Goal: Task Accomplishment & Management: Use online tool/utility

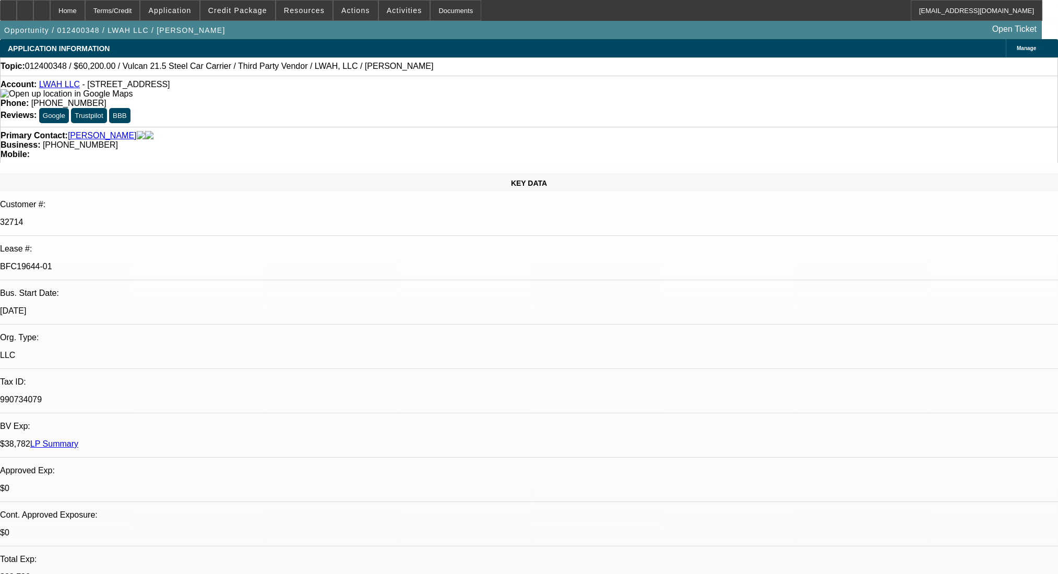
select select "0"
select select "2"
select select "0"
select select "6"
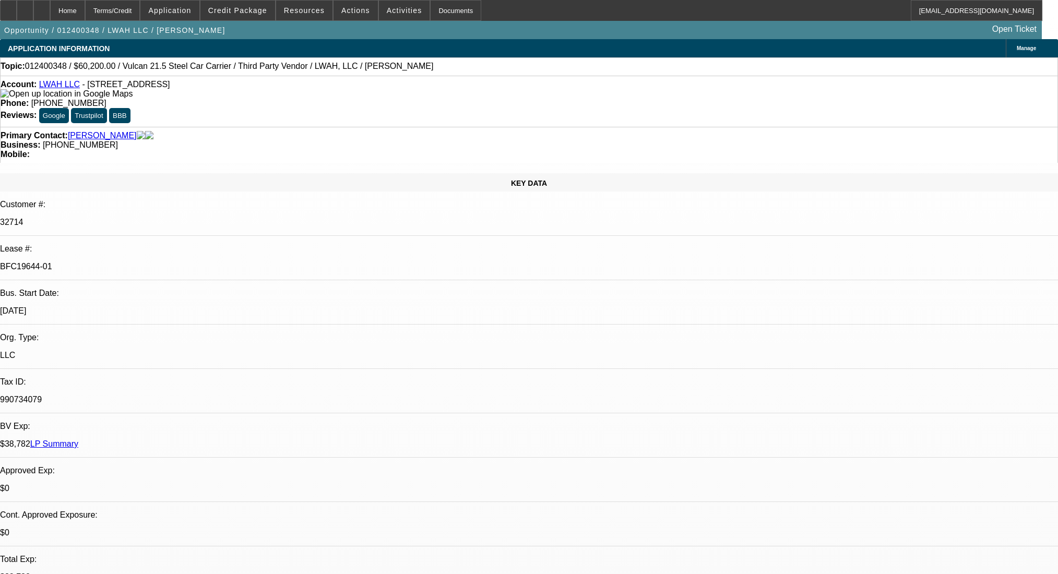
select select "0"
select select "2"
select select "0"
select select "6"
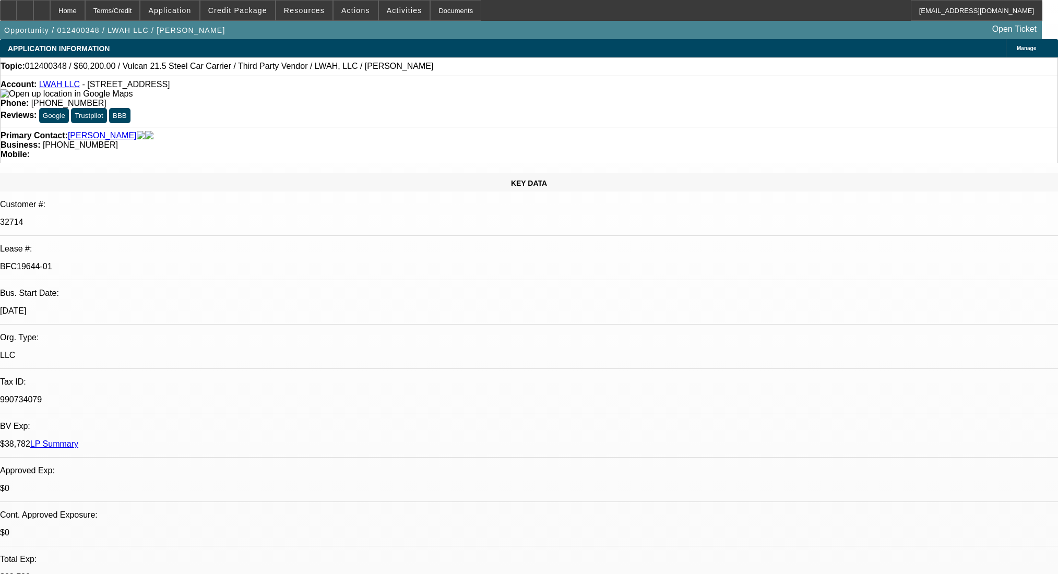
select select "0"
select select "2"
select select "0"
select select "6"
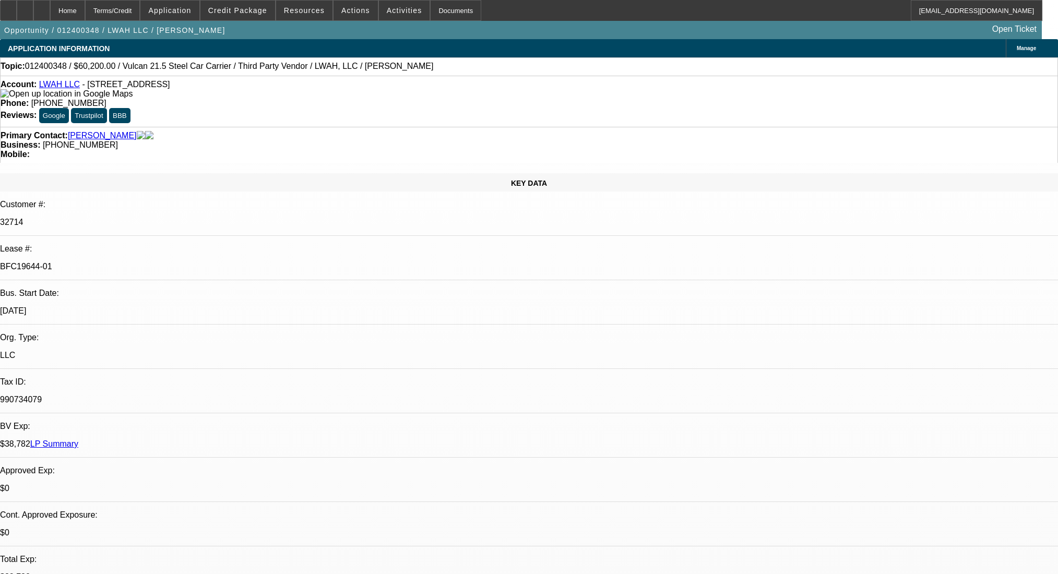
select select "0"
select select "2"
select select "0"
select select "6"
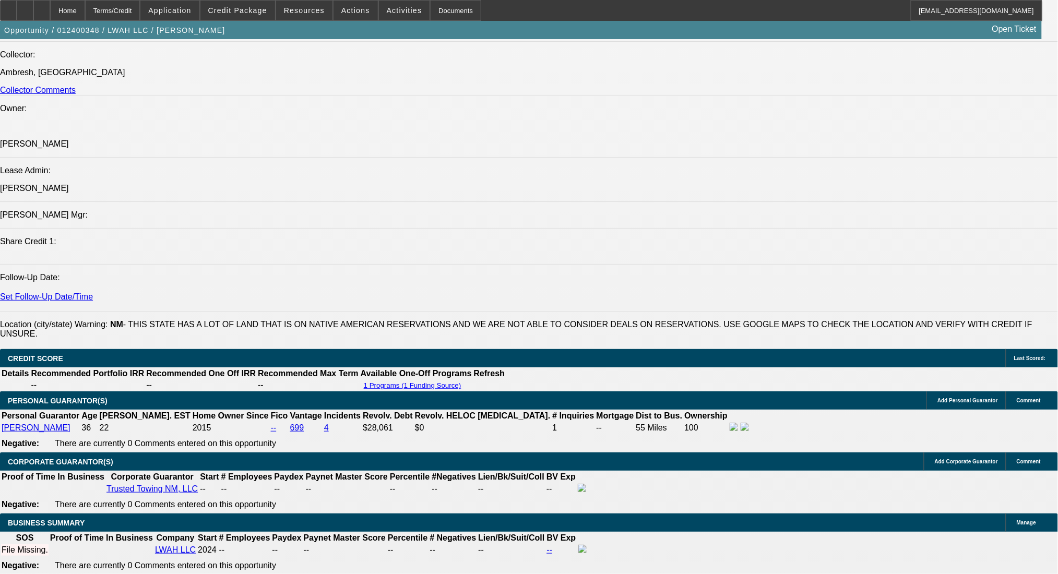
scroll to position [79, 0]
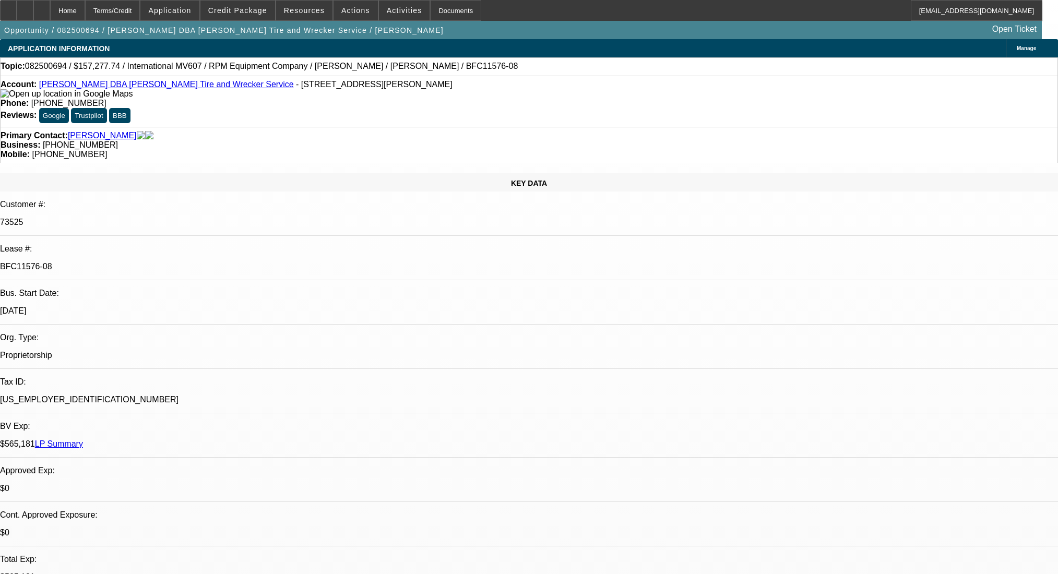
select select "0"
select select "2"
select select "0"
select select "6"
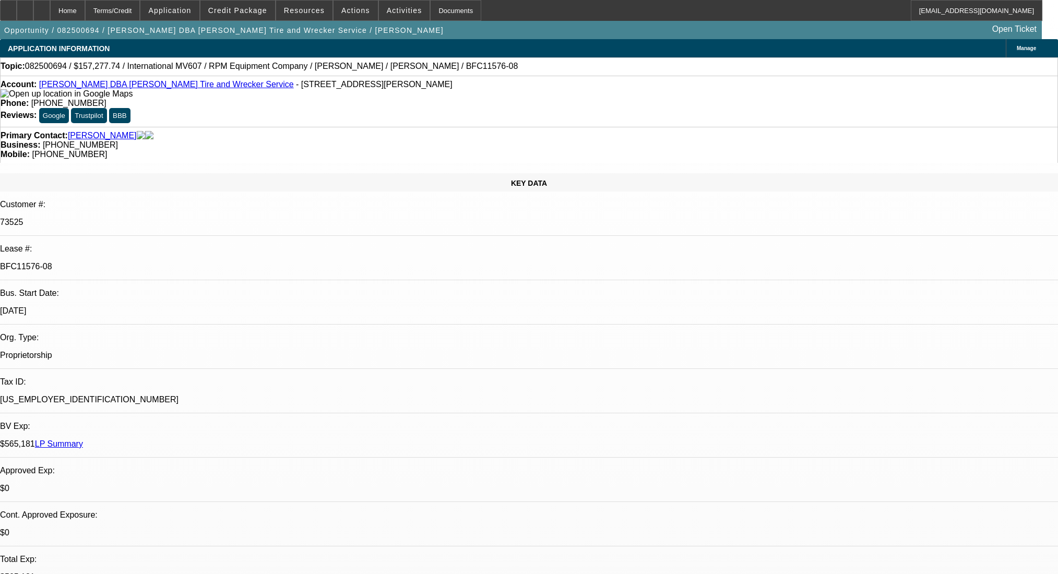
select select "0"
select select "2"
select select "0.1"
select select "4"
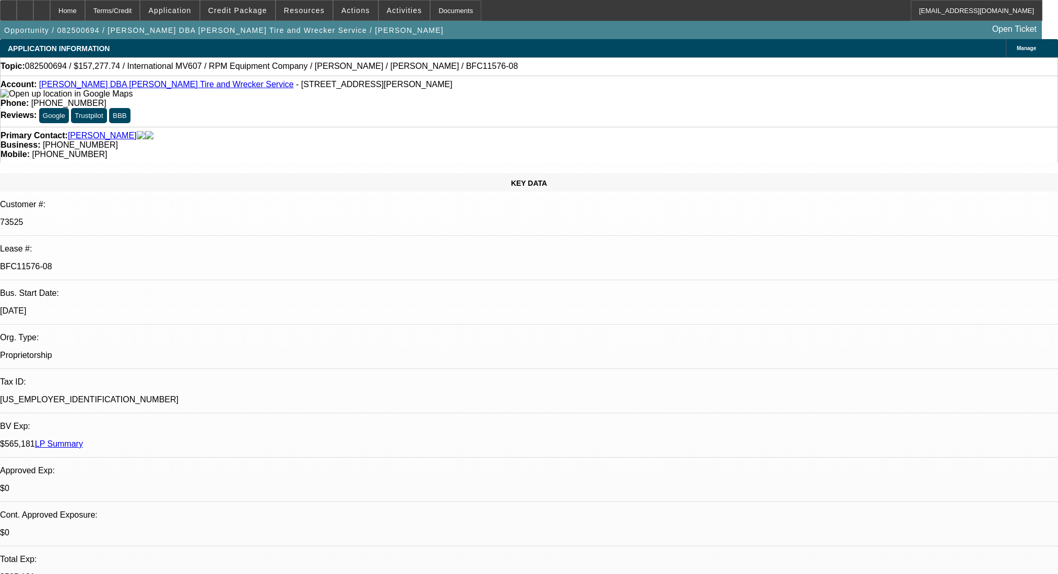
select select "0"
select select "2"
select select "0.1"
select select "4"
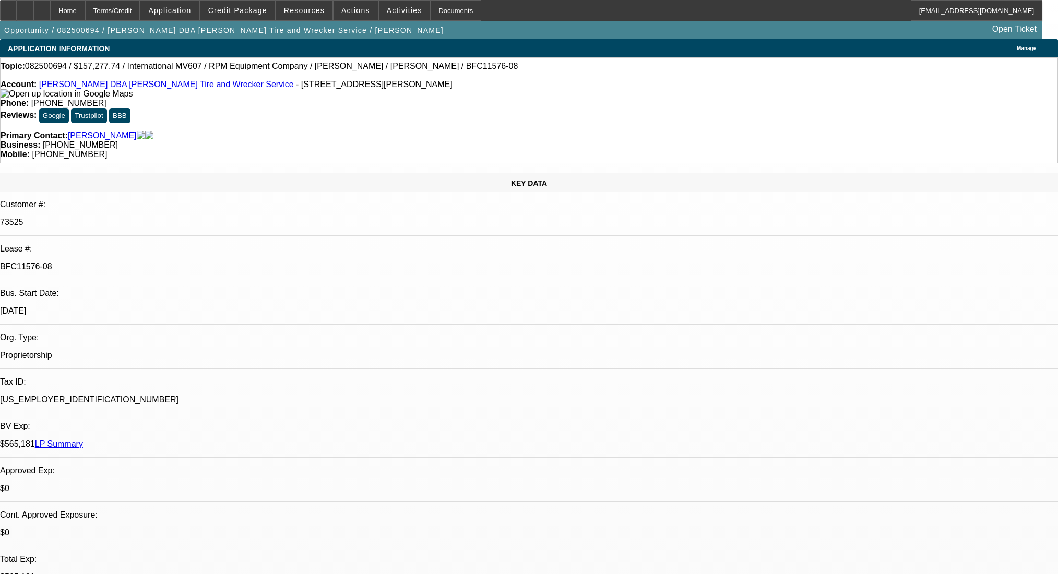
select select "0"
select select "2"
select select "0.1"
select select "4"
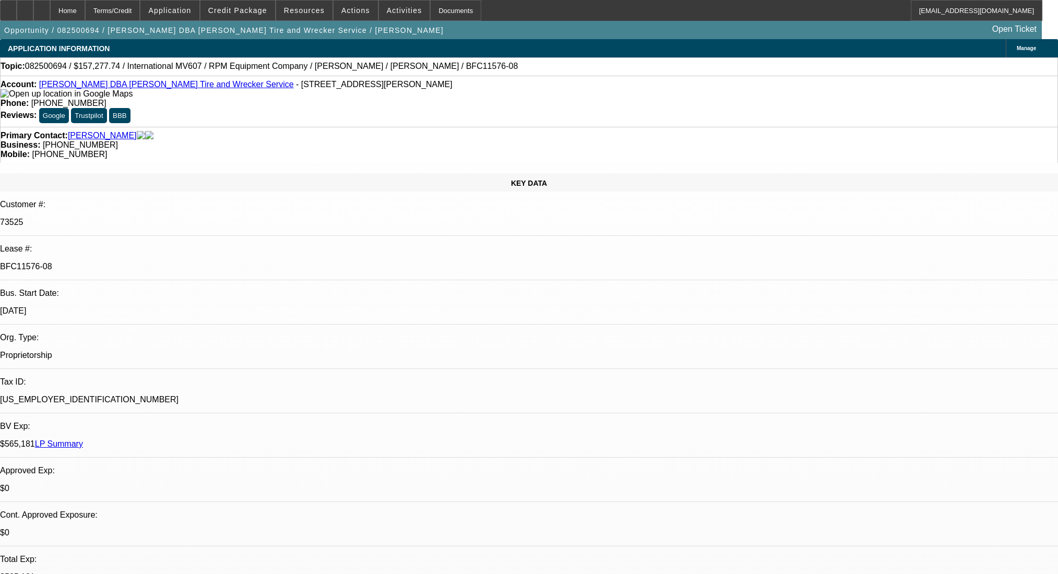
scroll to position [928, 0]
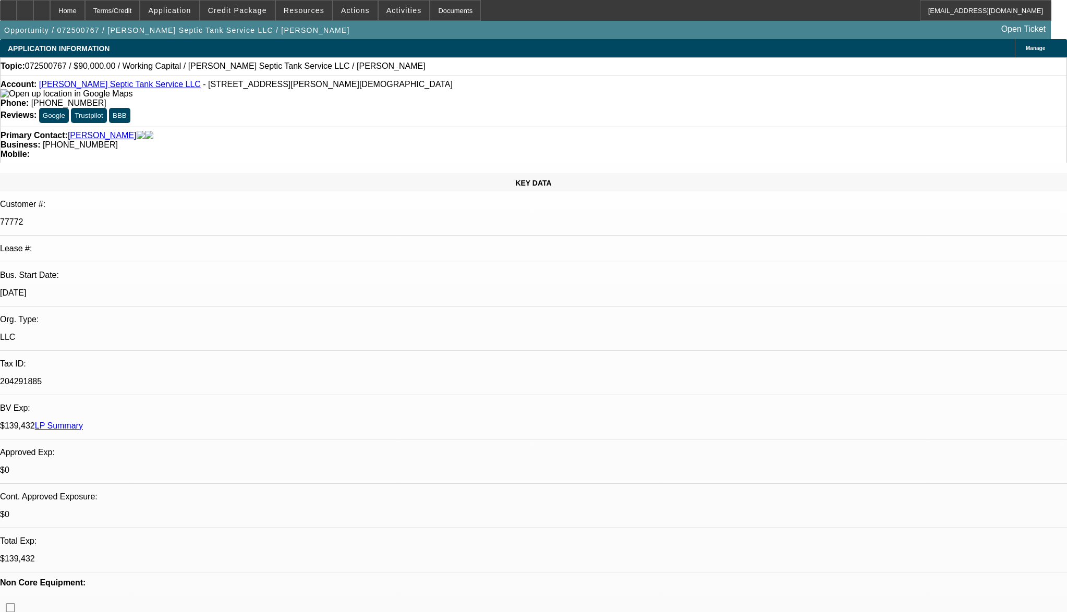
select select "0"
select select "2"
select select "0"
select select "6"
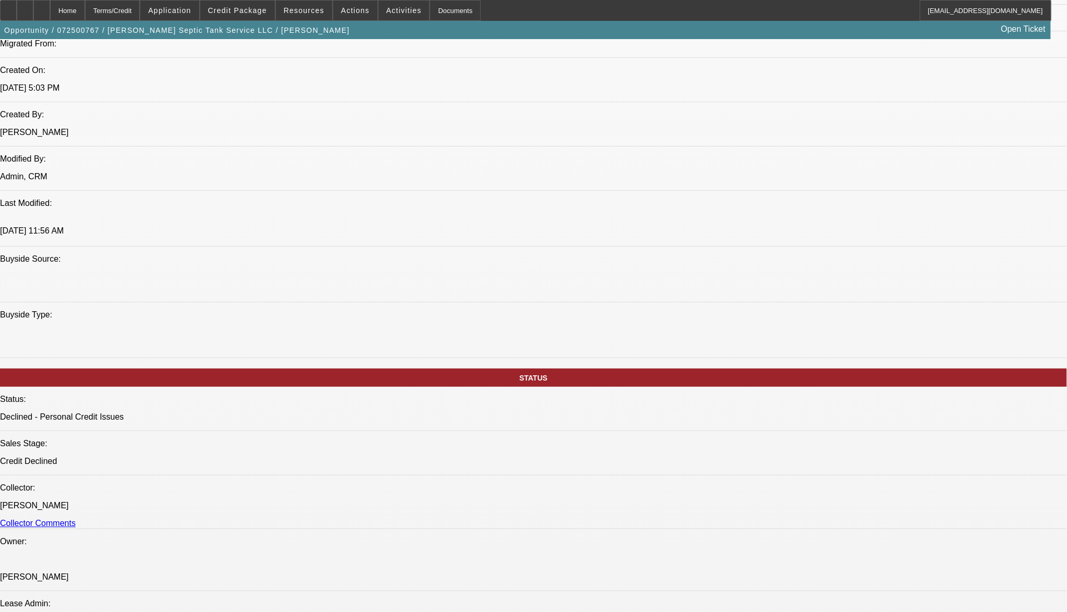
scroll to position [835, 0]
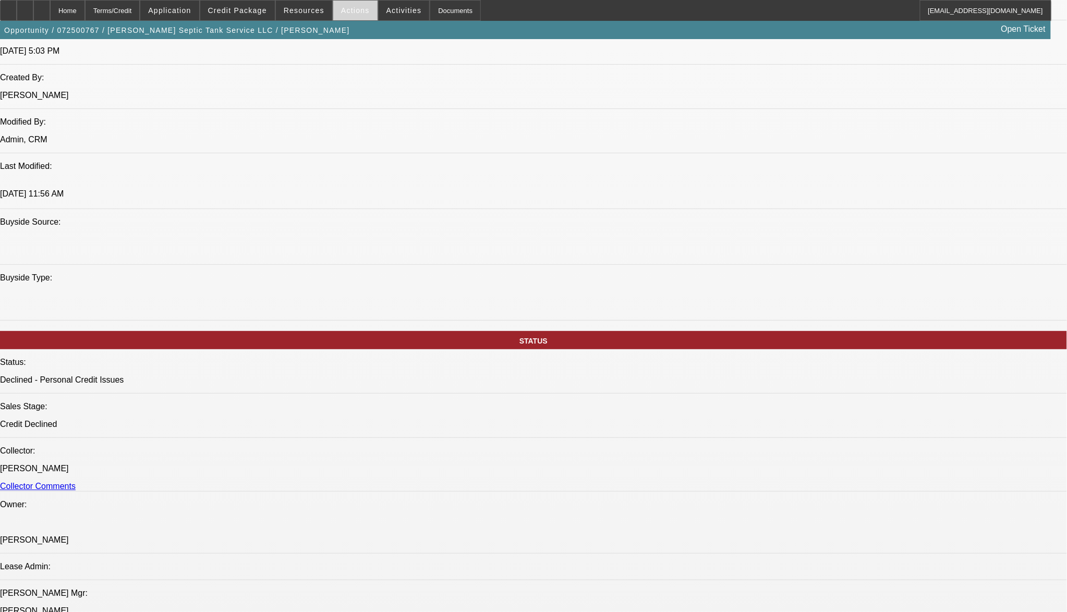
click at [341, 9] on span "Actions" at bounding box center [355, 10] width 29 height 8
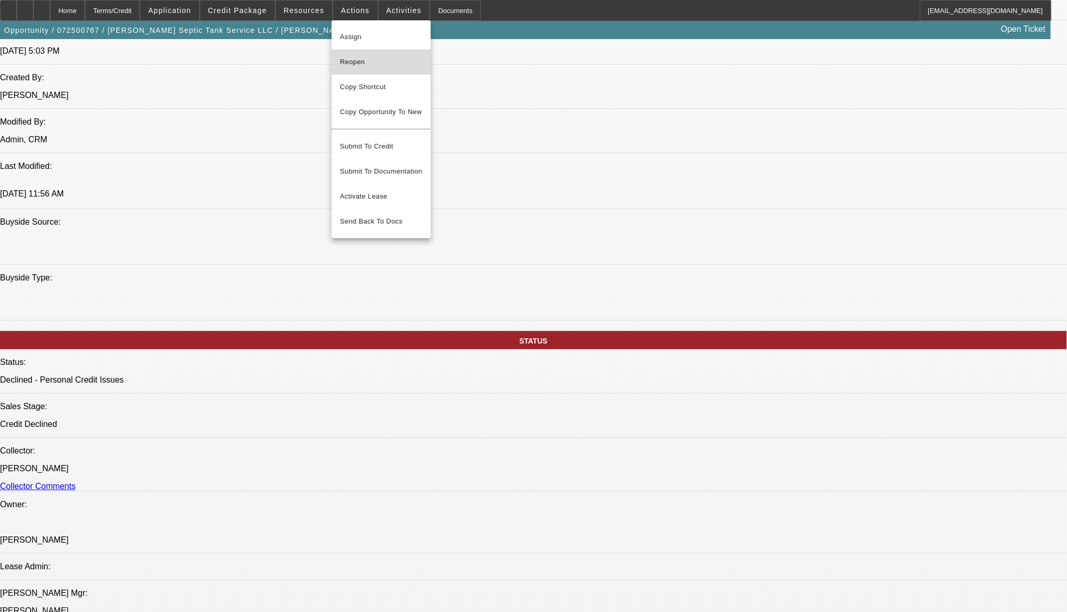
click at [364, 56] on span "Reopen" at bounding box center [381, 62] width 82 height 13
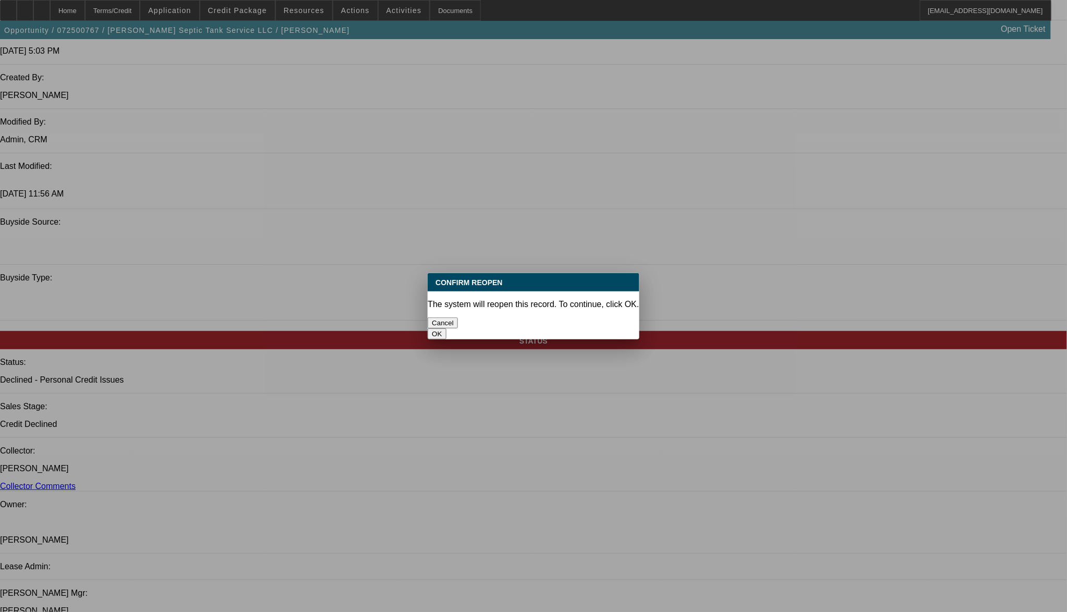
click at [446, 329] on button "OK" at bounding box center [437, 334] width 18 height 11
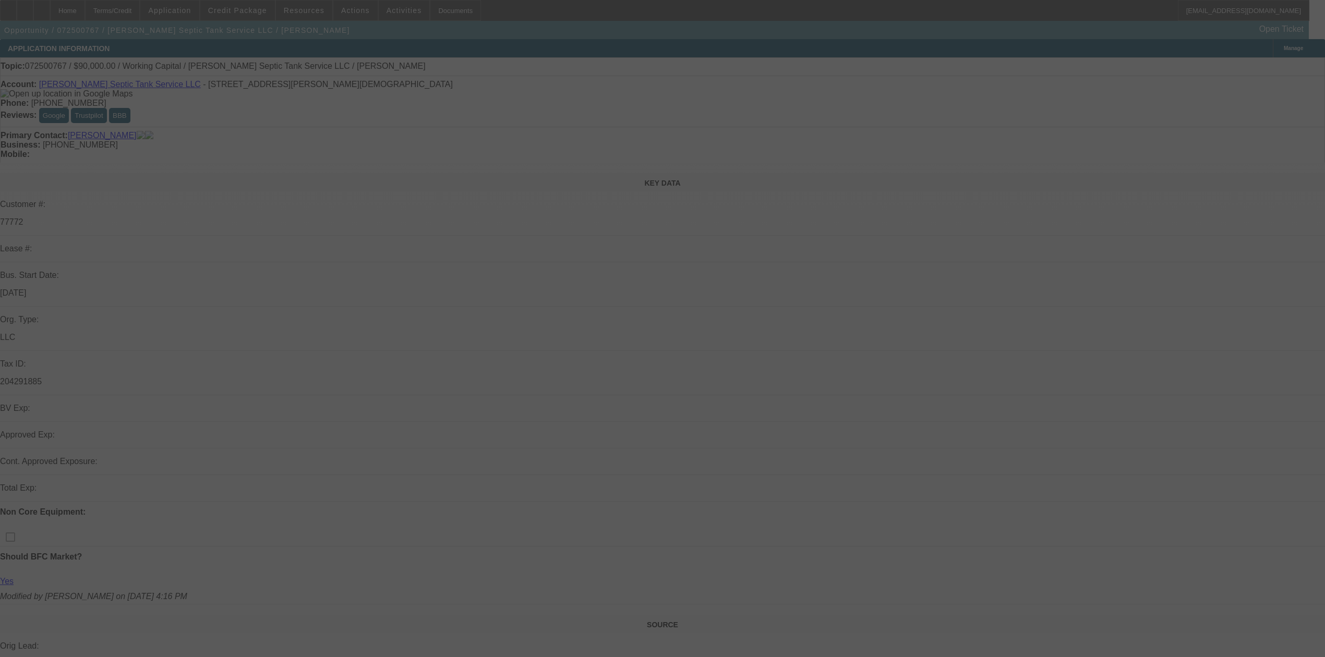
select select "0"
select select "2"
select select "0"
select select "6"
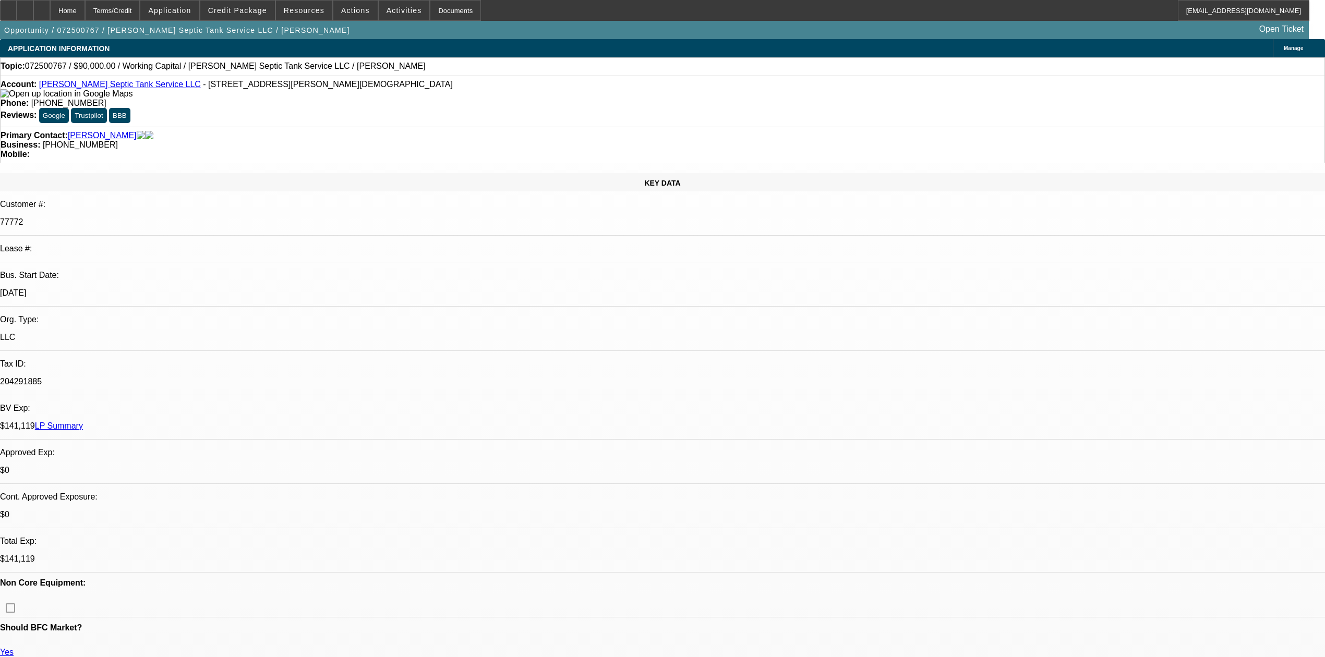
scroll to position [139, 0]
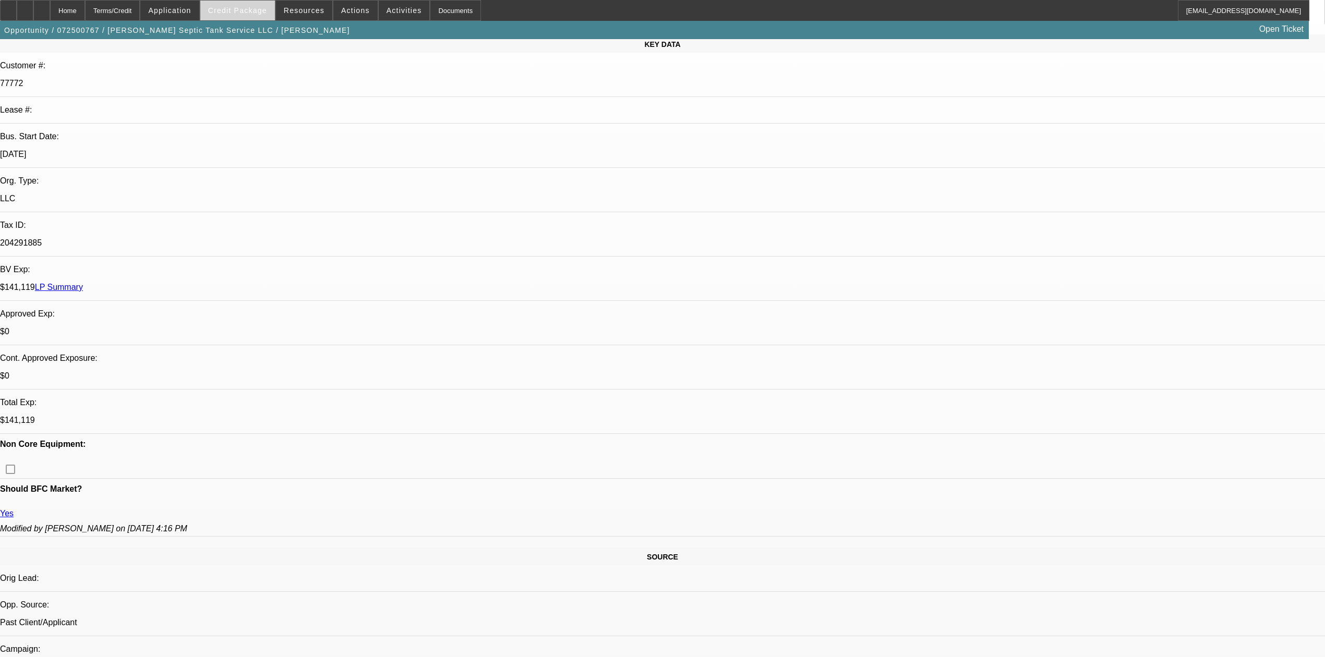
click at [265, 13] on span "Credit Package" at bounding box center [237, 10] width 59 height 8
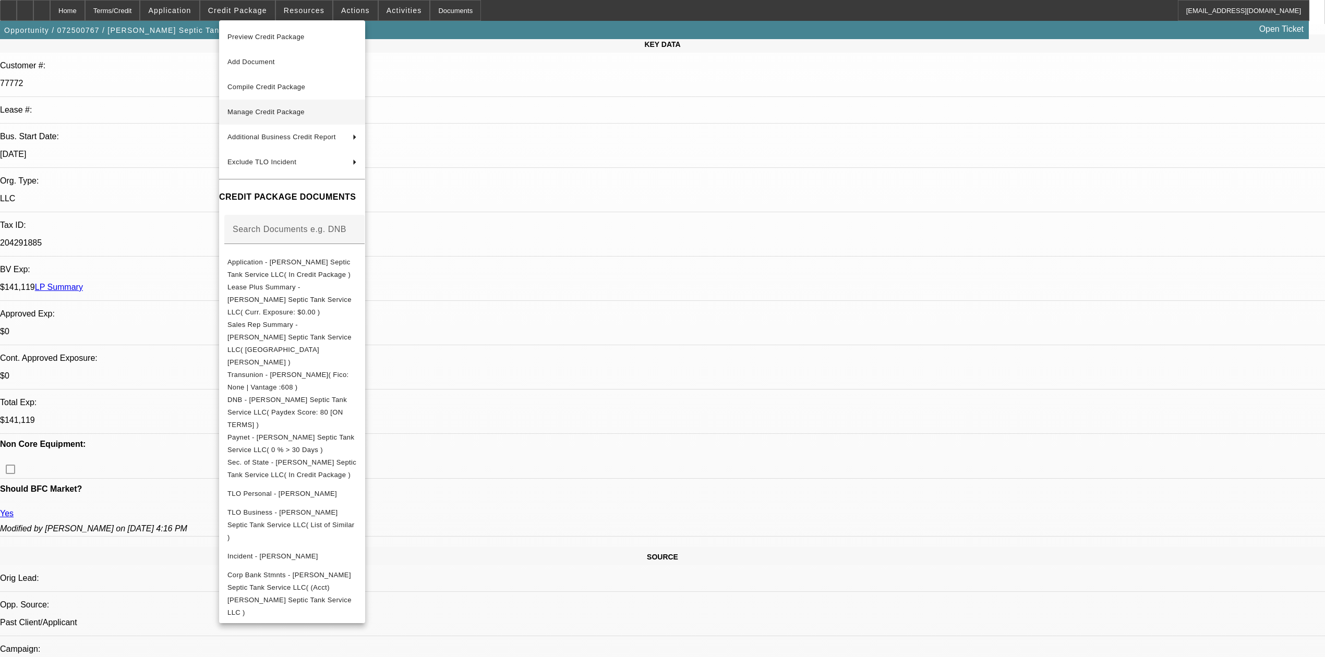
click at [287, 109] on span "Manage Credit Package" at bounding box center [265, 112] width 77 height 8
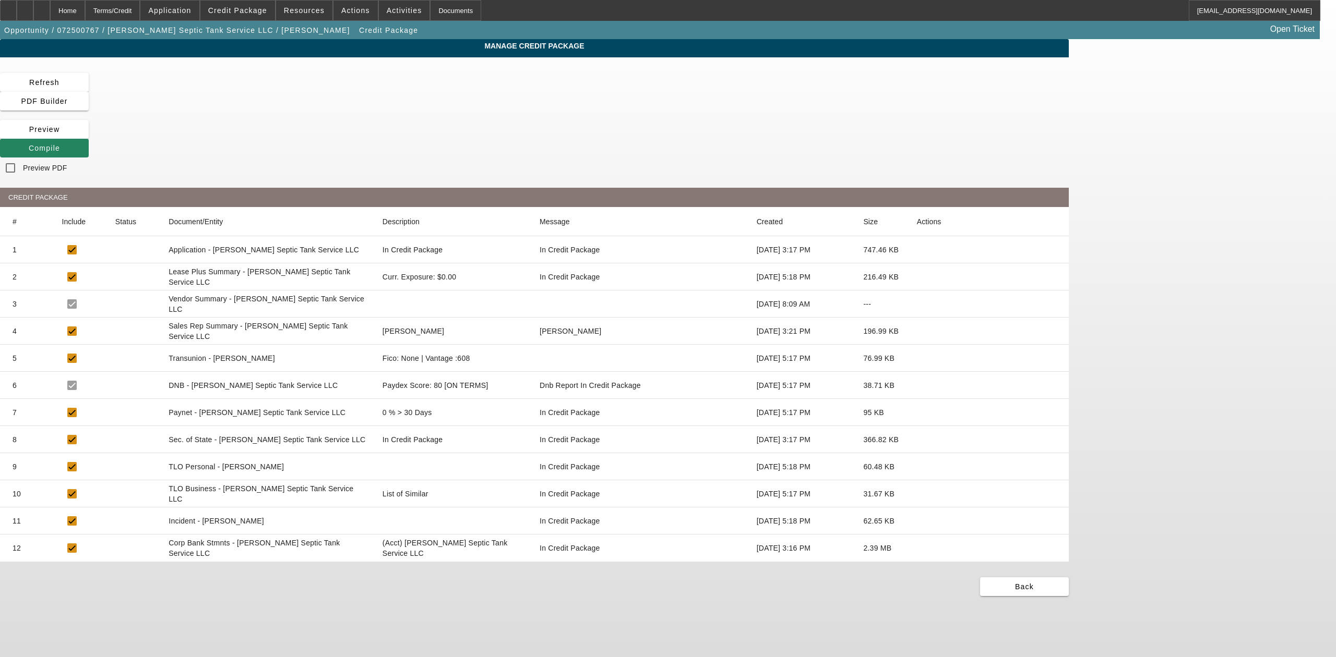
click at [917, 358] on icon at bounding box center [917, 358] width 0 height 0
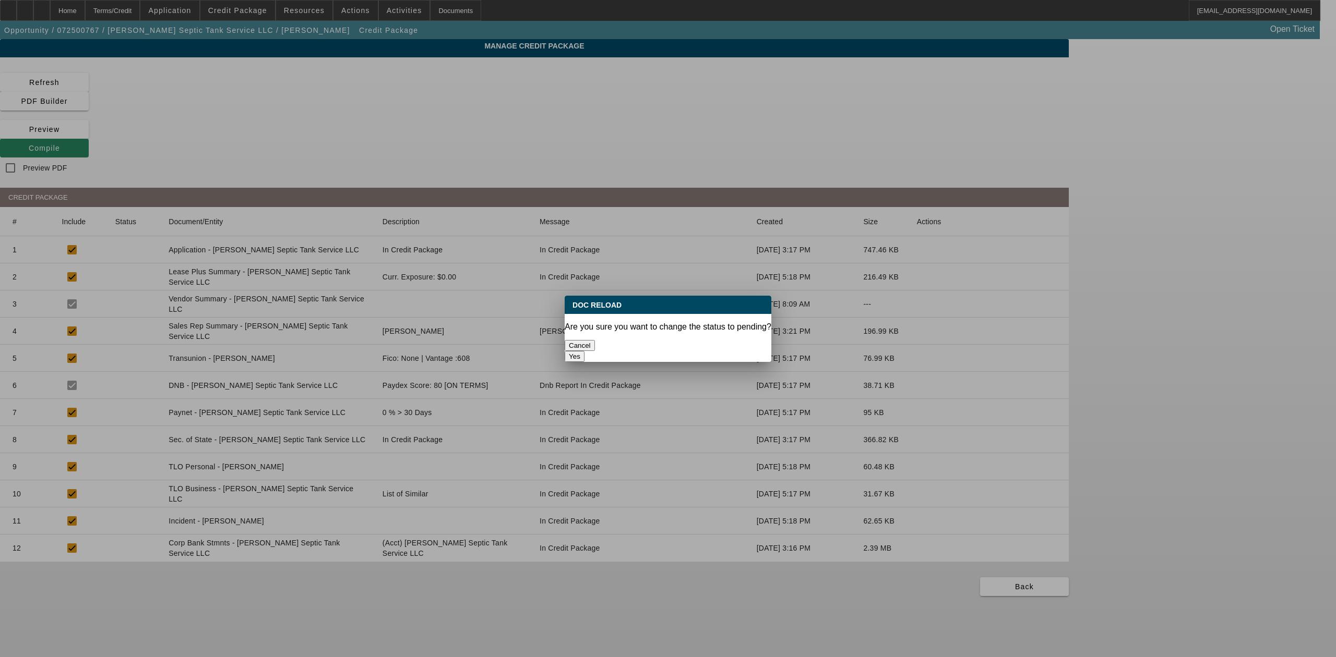
click at [584, 351] on button "Yes" at bounding box center [575, 356] width 20 height 11
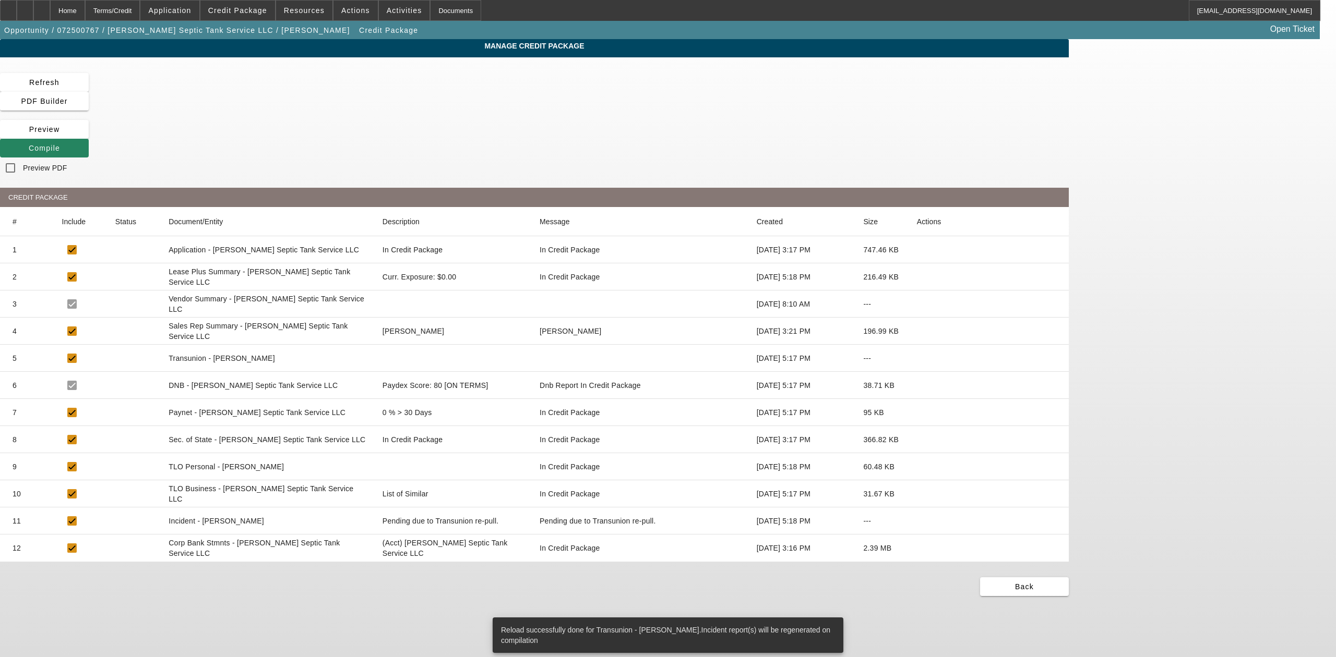
click at [89, 136] on span at bounding box center [44, 148] width 89 height 25
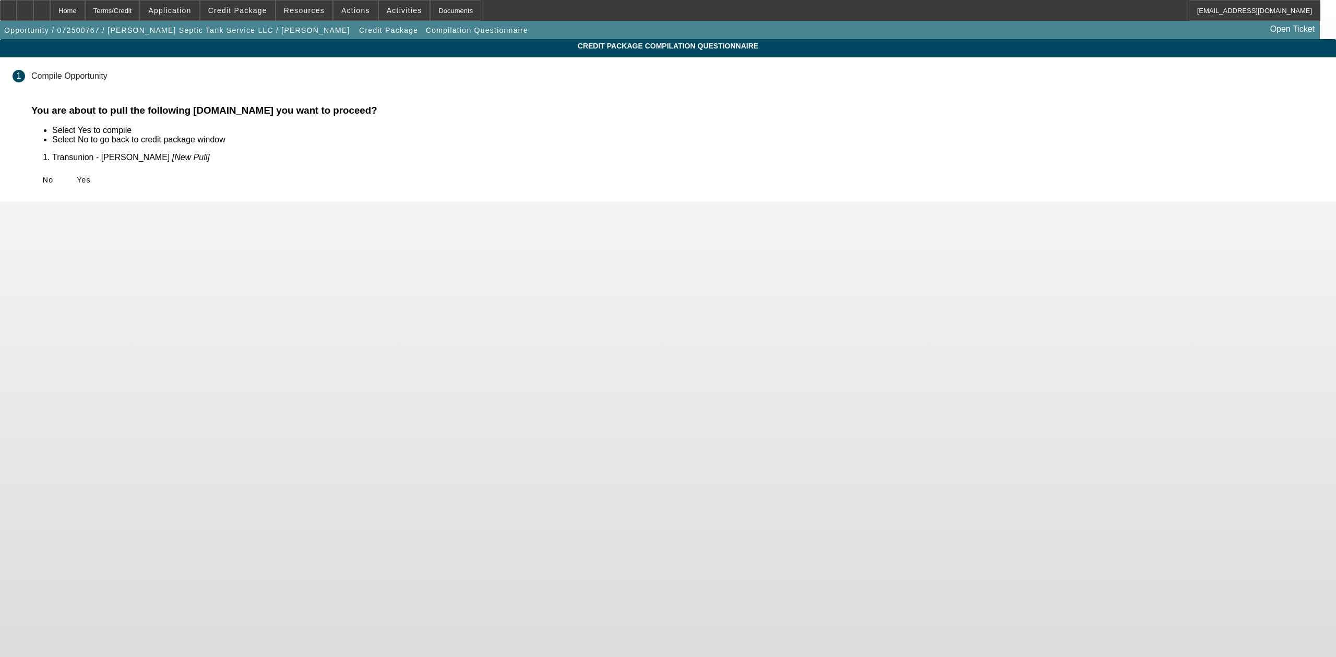
drag, startPoint x: 459, startPoint y: 178, endPoint x: 452, endPoint y: 177, distance: 7.4
click at [458, 178] on div "No Yes" at bounding box center [677, 180] width 1292 height 19
click at [91, 177] on span "Yes" at bounding box center [84, 180] width 14 height 8
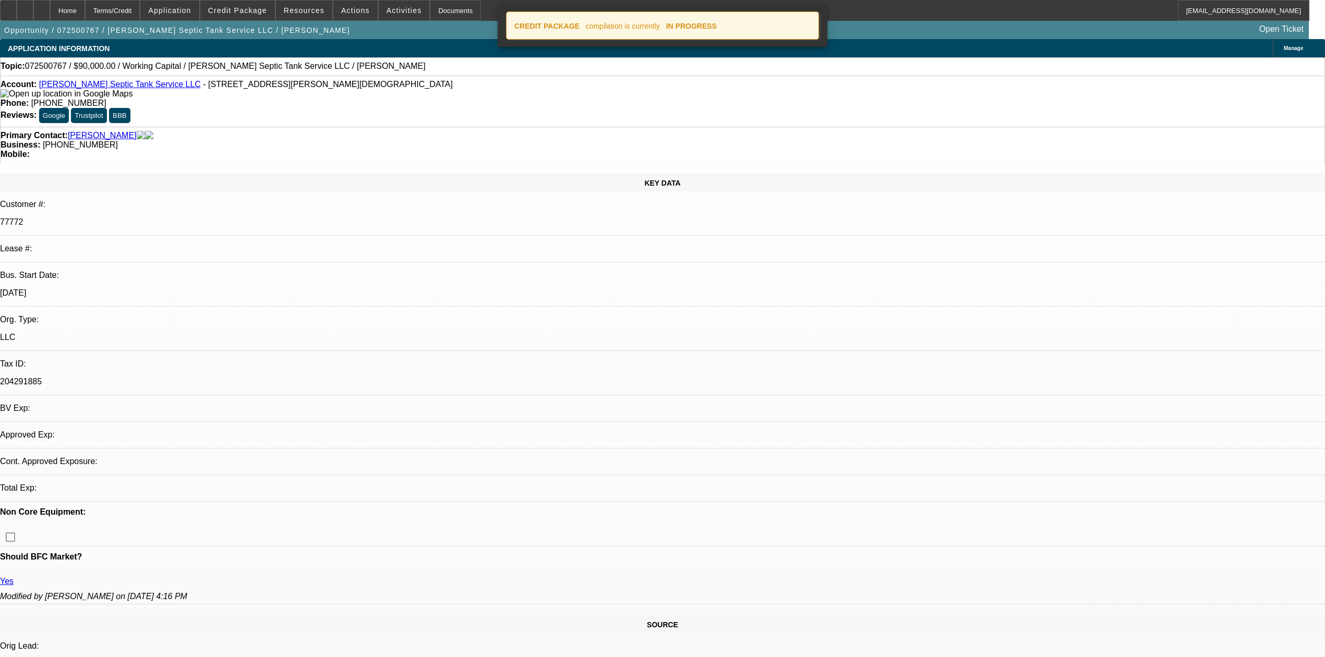
select select "0"
select select "2"
select select "0"
select select "6"
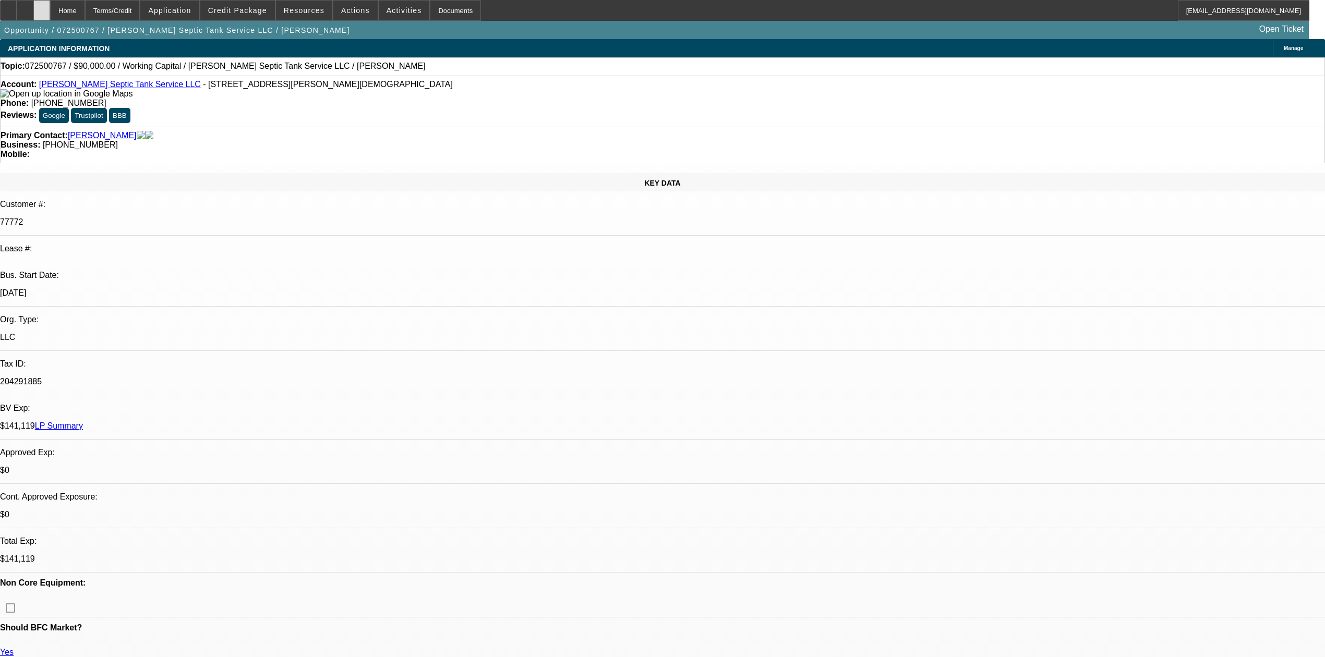
click at [50, 7] on div at bounding box center [41, 10] width 17 height 21
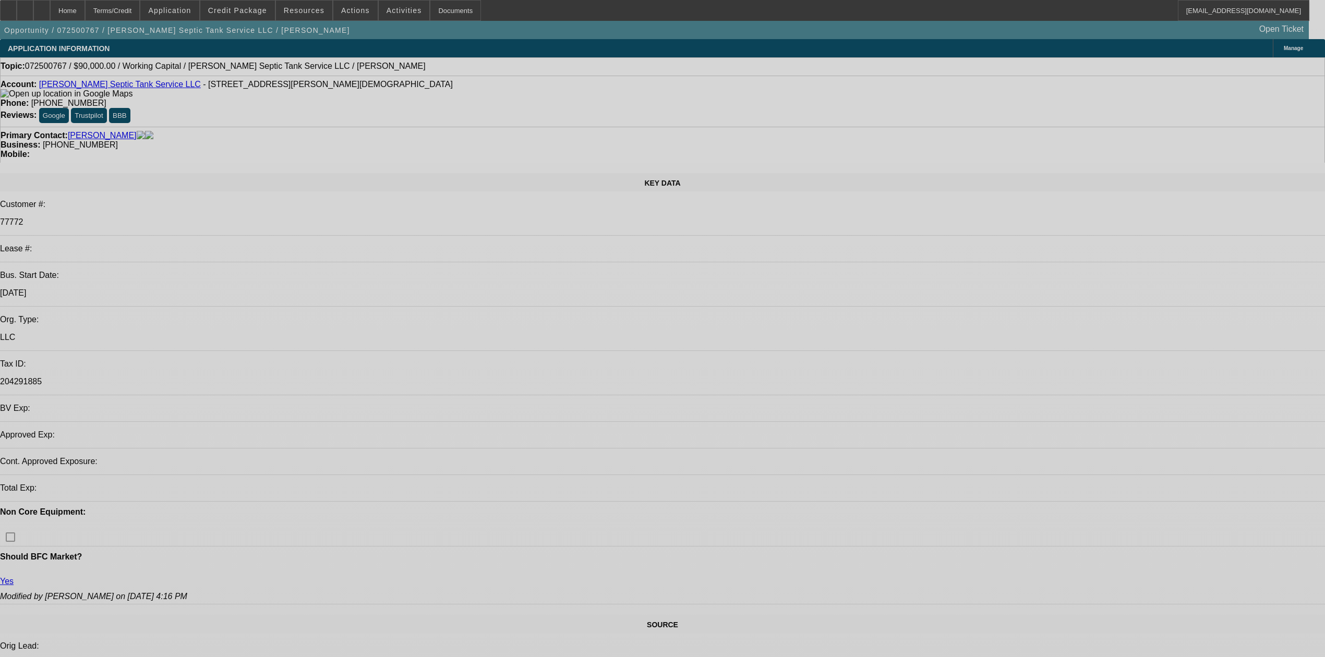
select select "0"
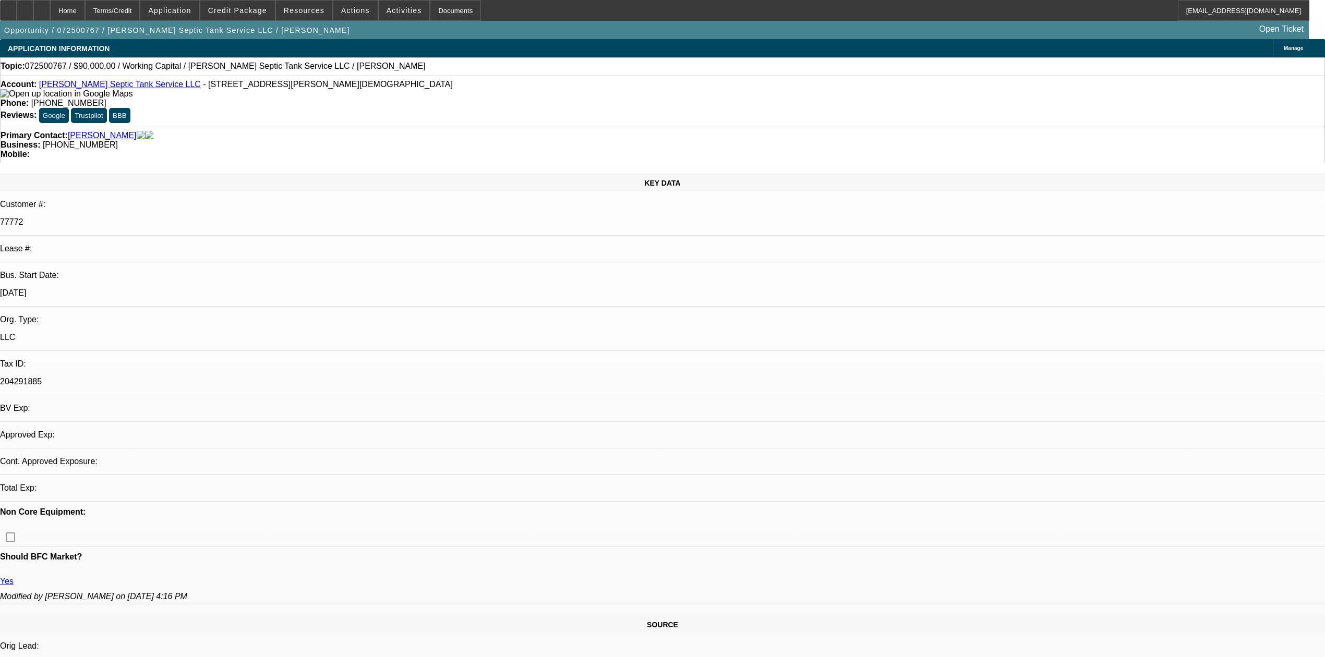
select select "0"
select select "2"
select select "0"
select select "6"
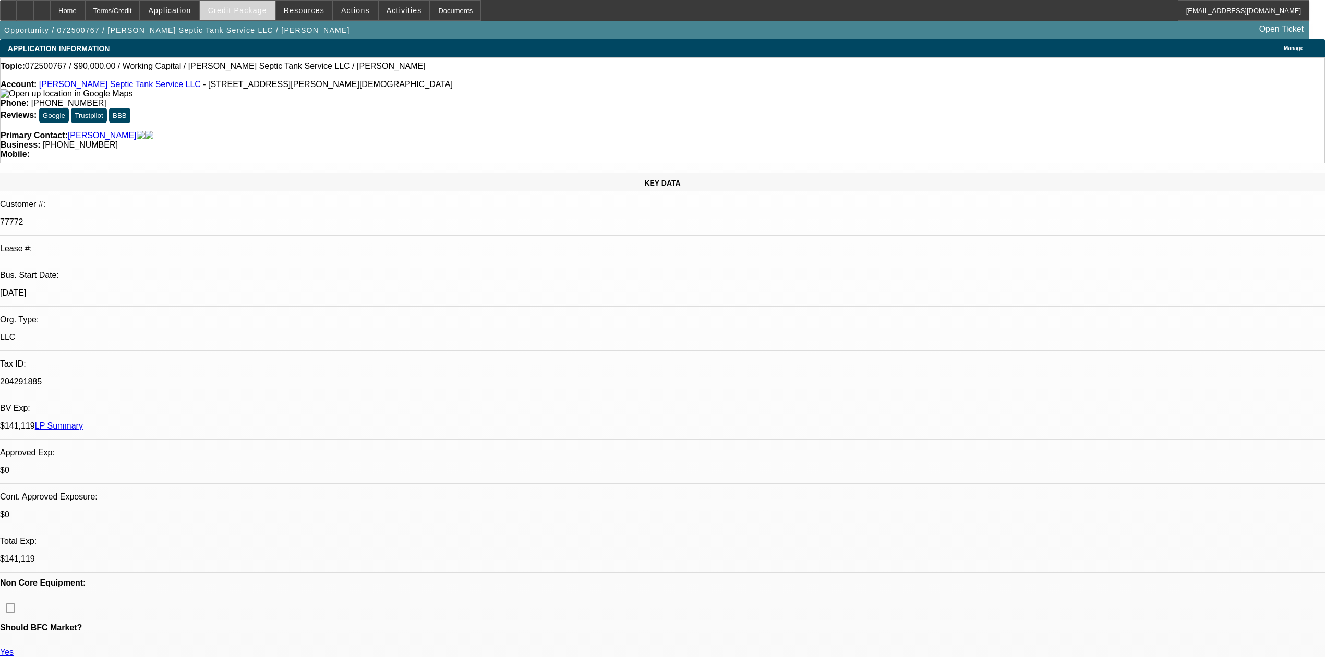
click at [275, 4] on span at bounding box center [237, 10] width 75 height 25
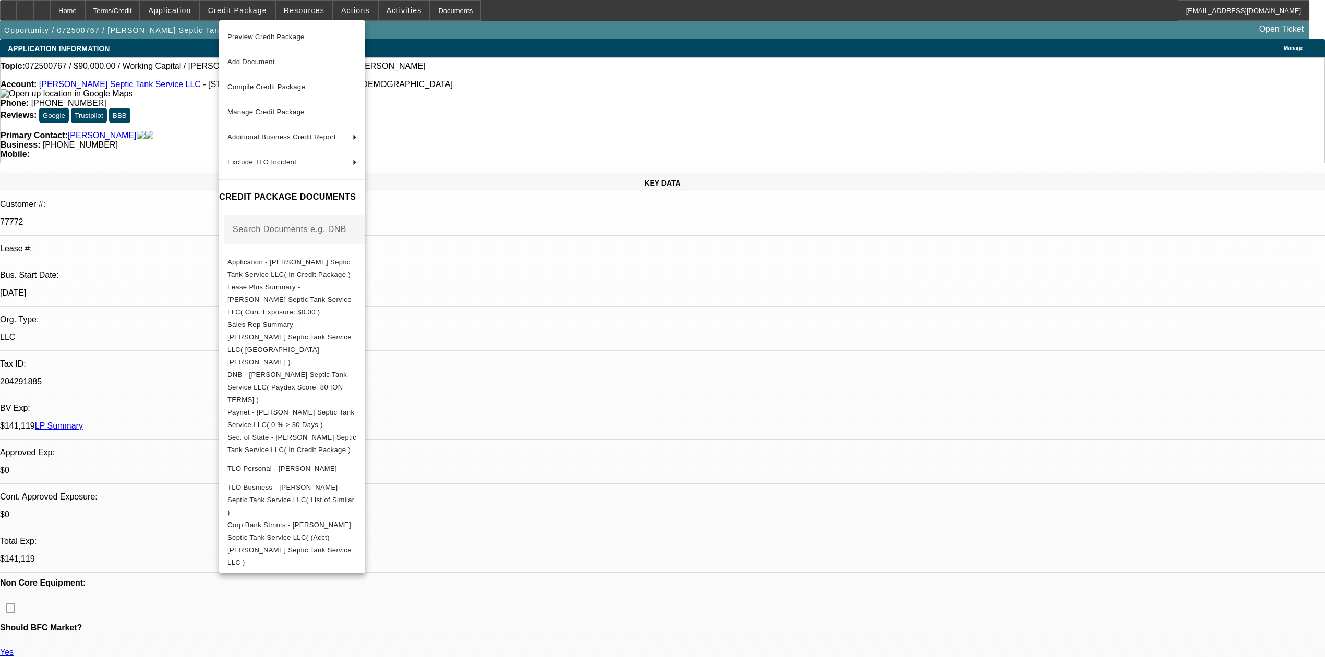
click at [568, 297] on div at bounding box center [662, 328] width 1325 height 657
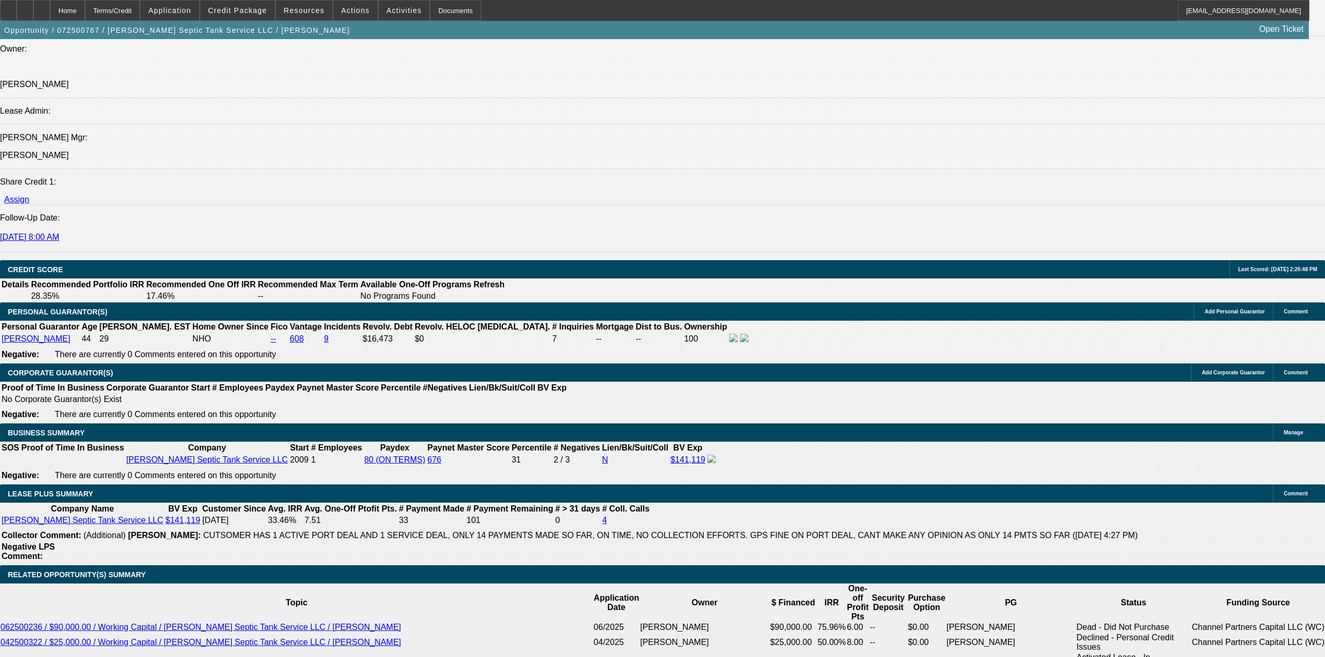
scroll to position [1182, 0]
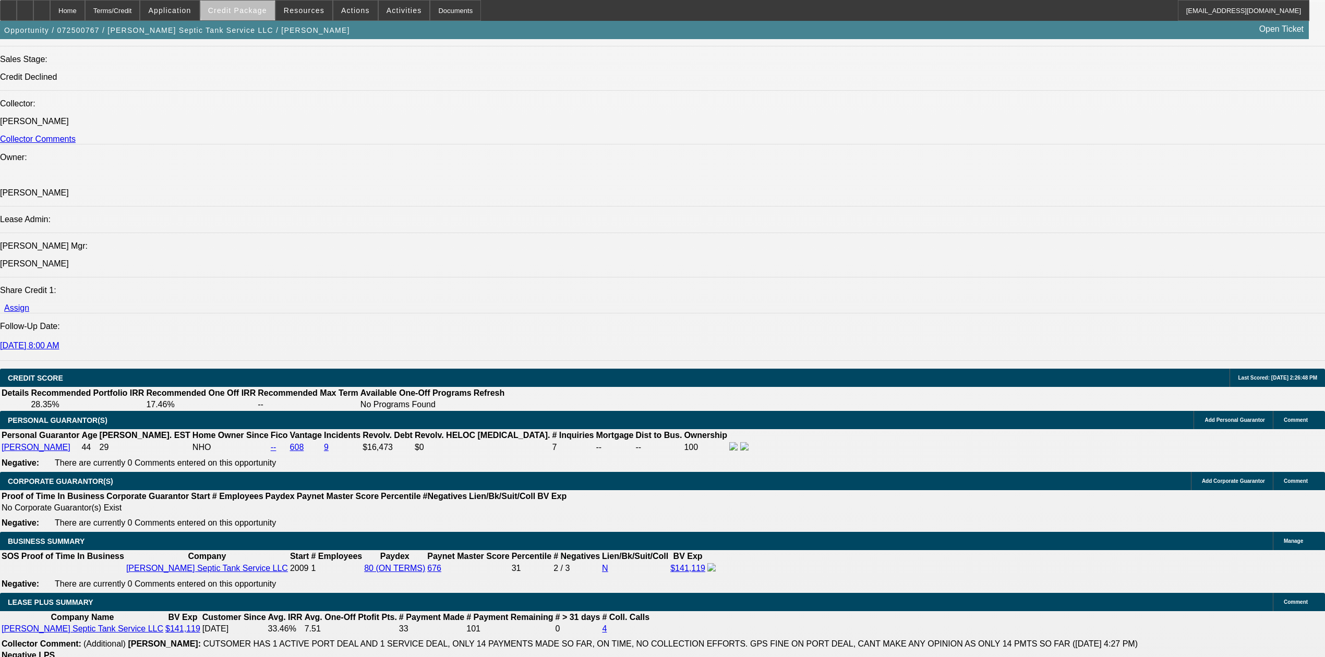
click at [267, 8] on span "Credit Package" at bounding box center [237, 10] width 59 height 8
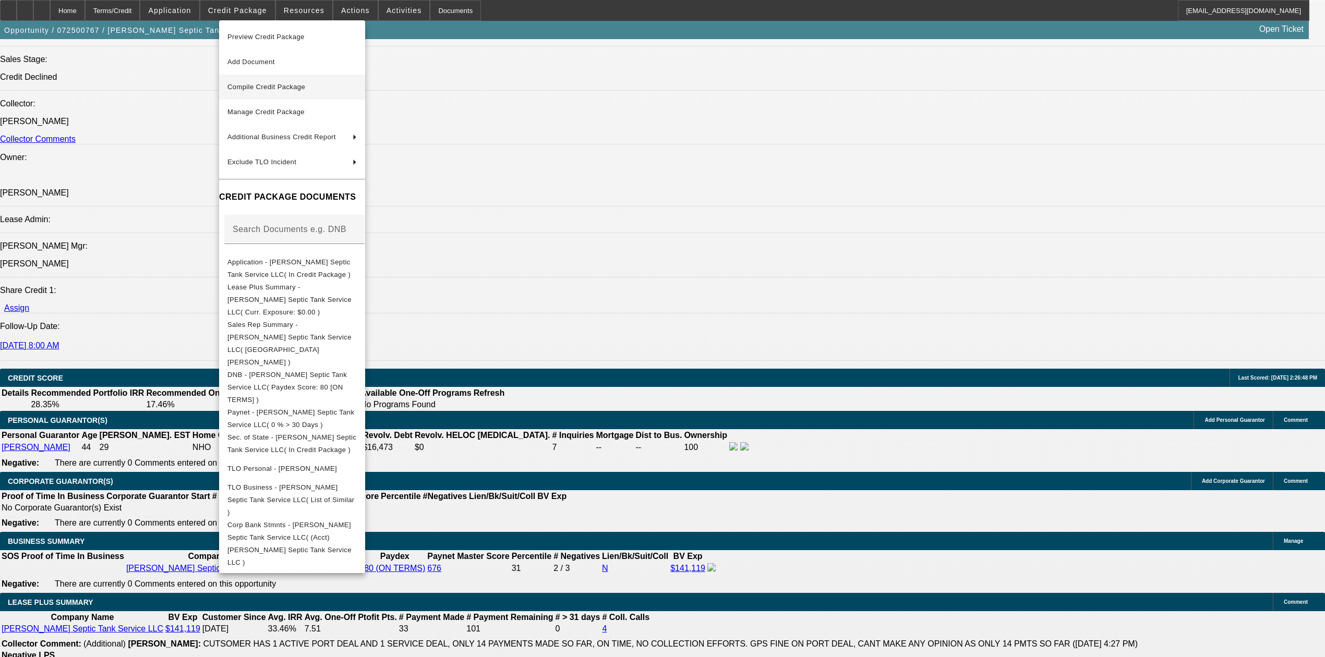
click at [282, 83] on span "Compile Credit Package" at bounding box center [266, 87] width 78 height 8
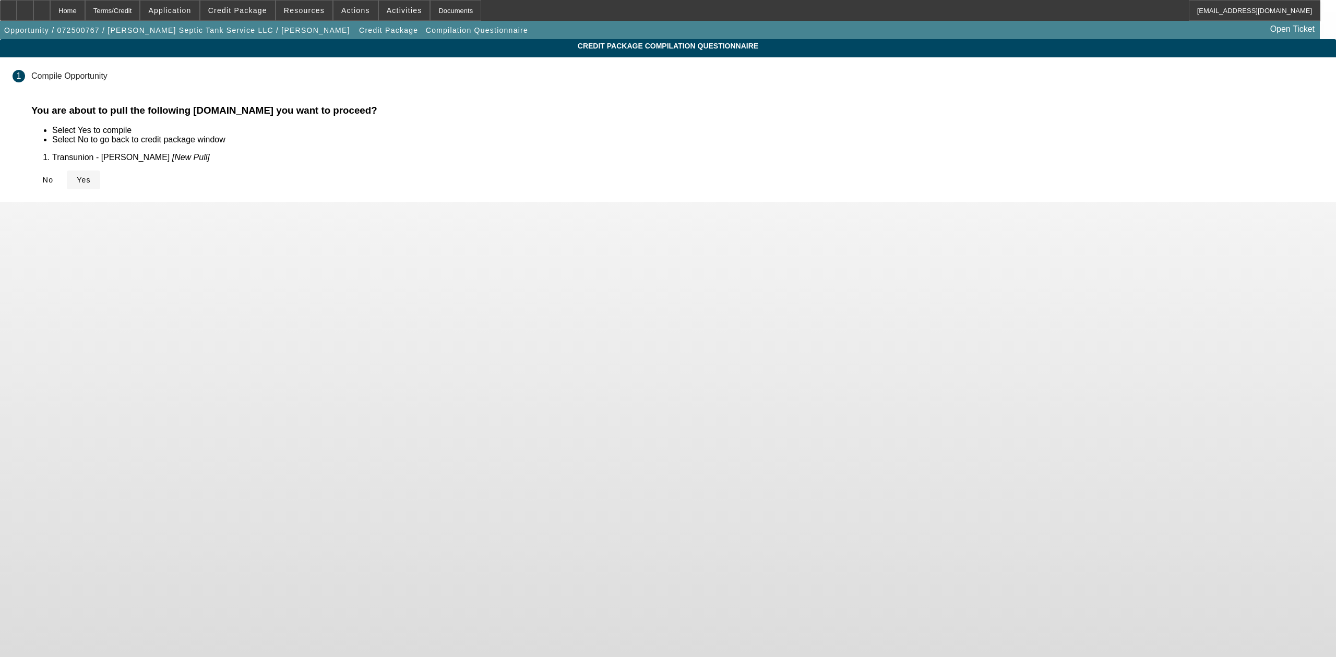
click at [100, 181] on span at bounding box center [83, 179] width 33 height 25
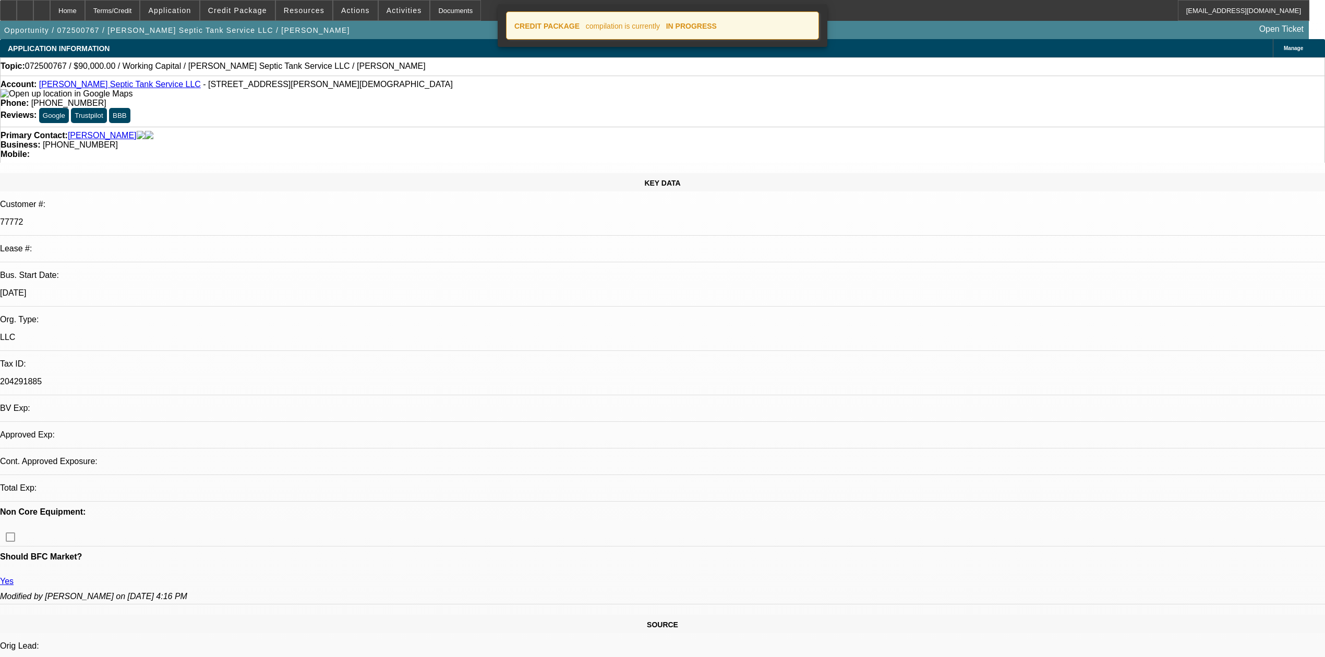
select select "0"
select select "2"
select select "0"
select select "6"
